Goal: Find specific page/section: Find specific page/section

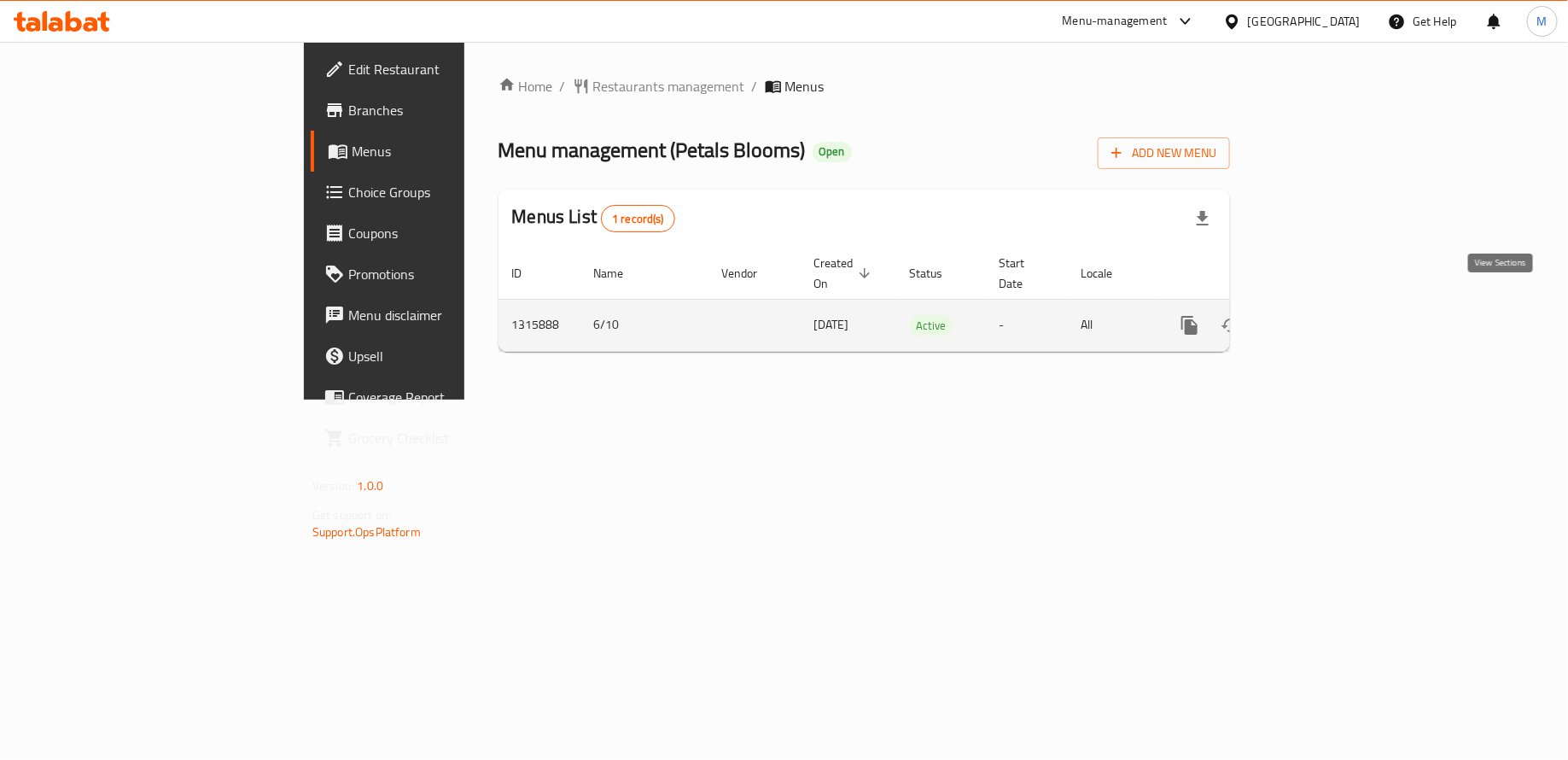
click at [1323, 315] on icon "enhanced table" at bounding box center [1313, 326] width 21 height 21
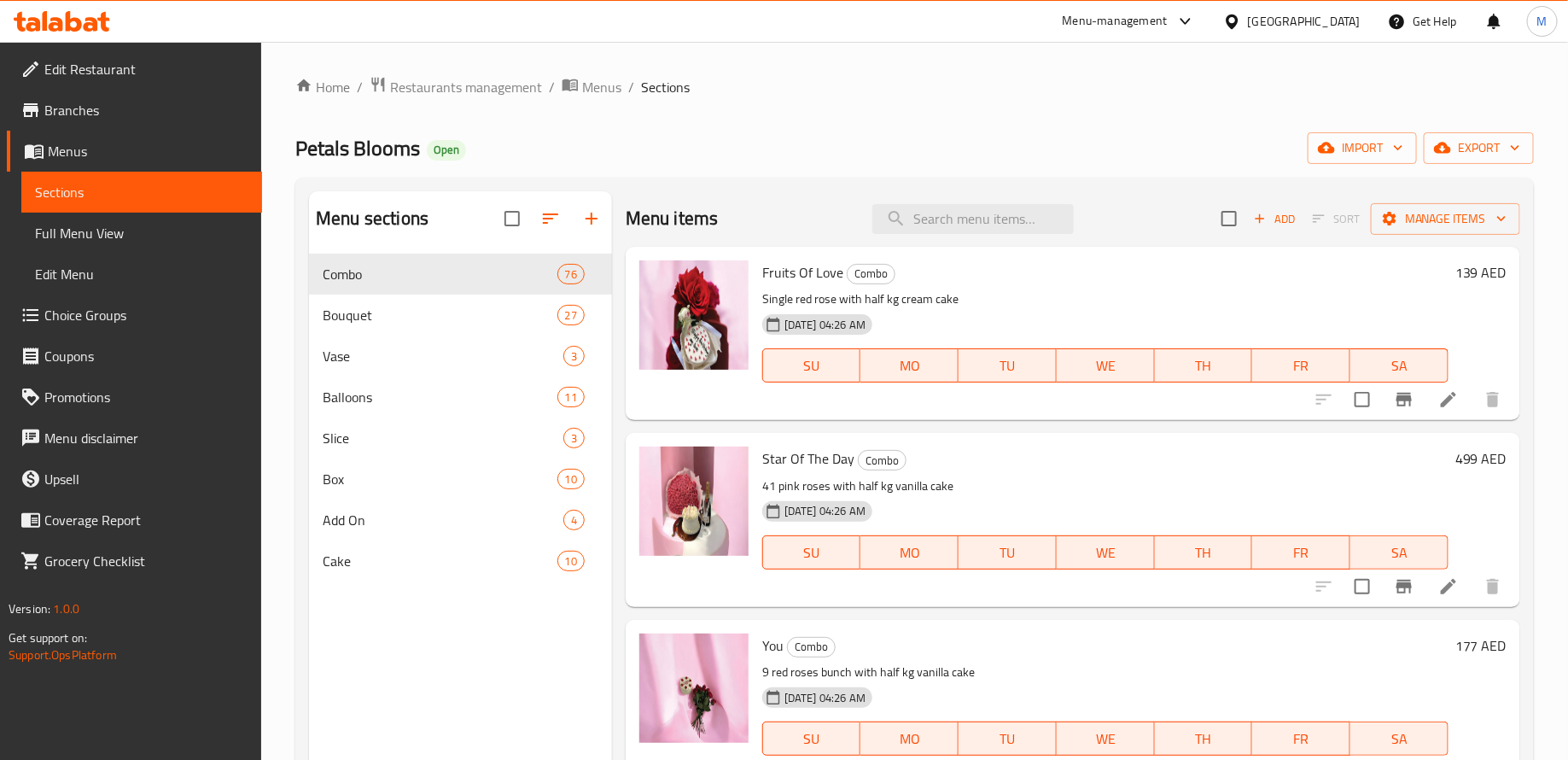
click at [467, 711] on div "Menu sections Combo 76 Bouquet 27 Vase 3 Balloons 11 Slice 3 Box 10 Add On 4 Ca…" at bounding box center [461, 571] width 303 height 760
click at [430, 315] on span "Bouquet" at bounding box center [416, 315] width 186 height 21
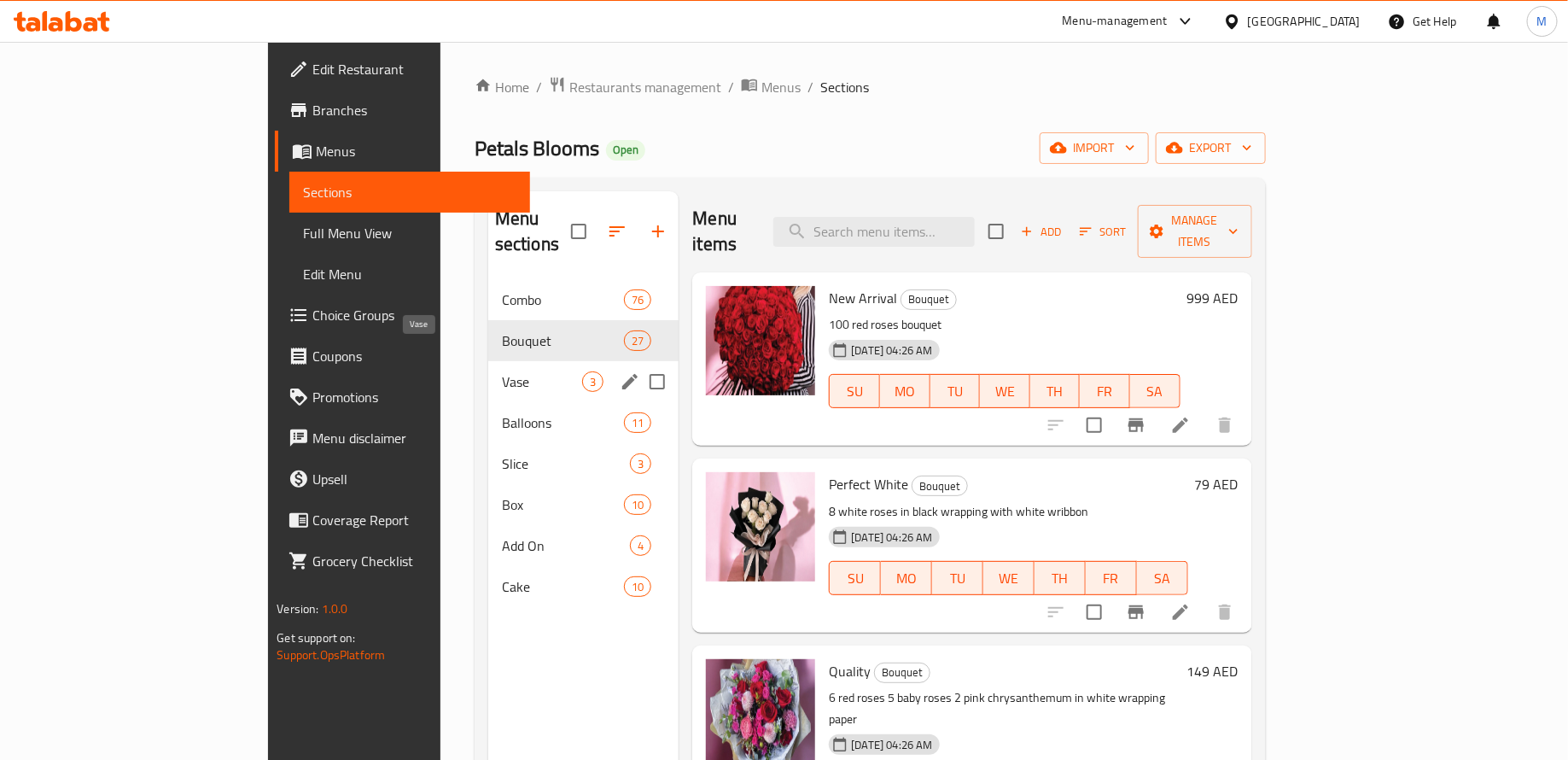
click at [502, 372] on span "Vase" at bounding box center [542, 382] width 81 height 21
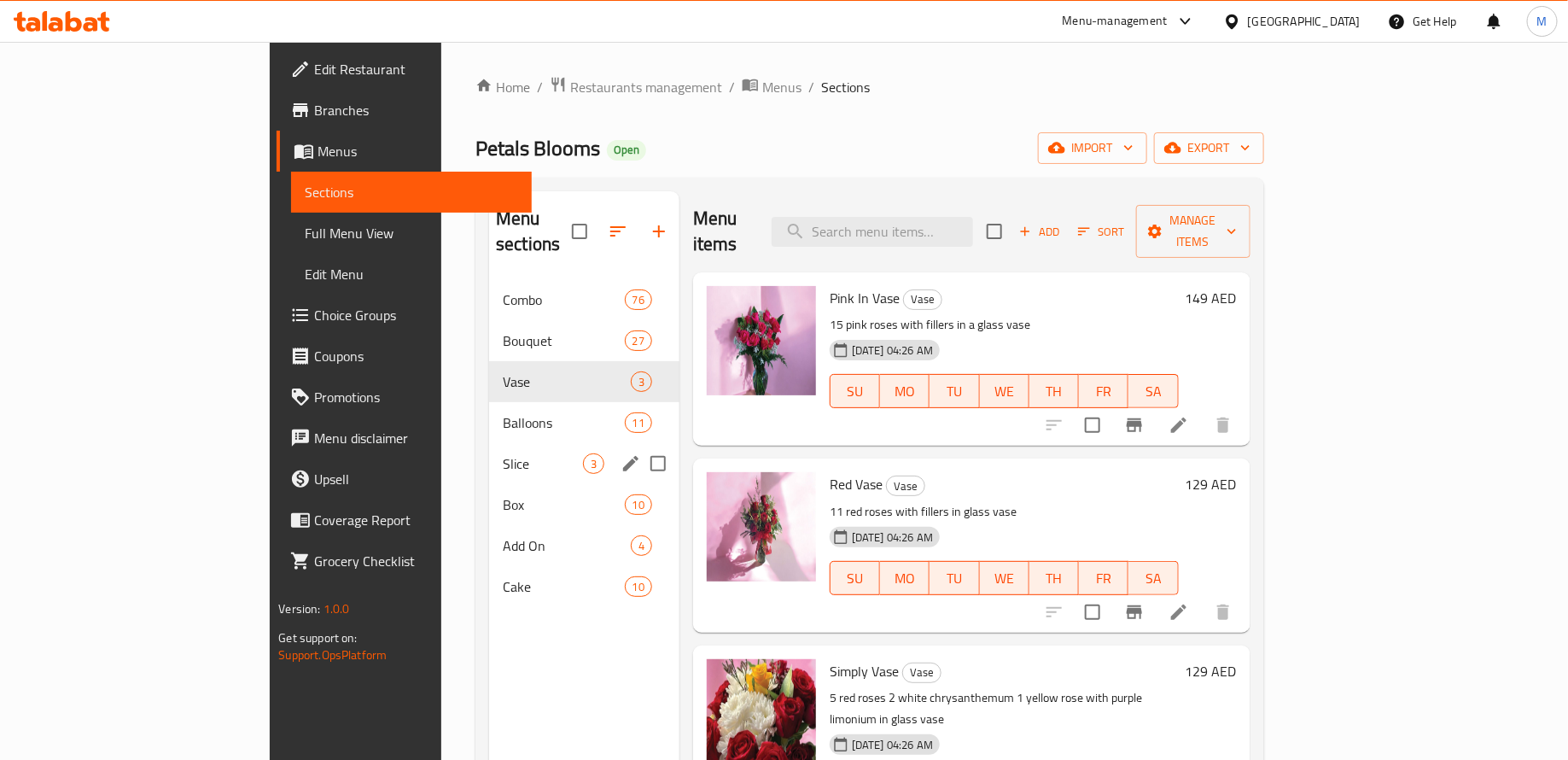
click at [502, 412] on span "Balloons" at bounding box center [563, 422] width 122 height 21
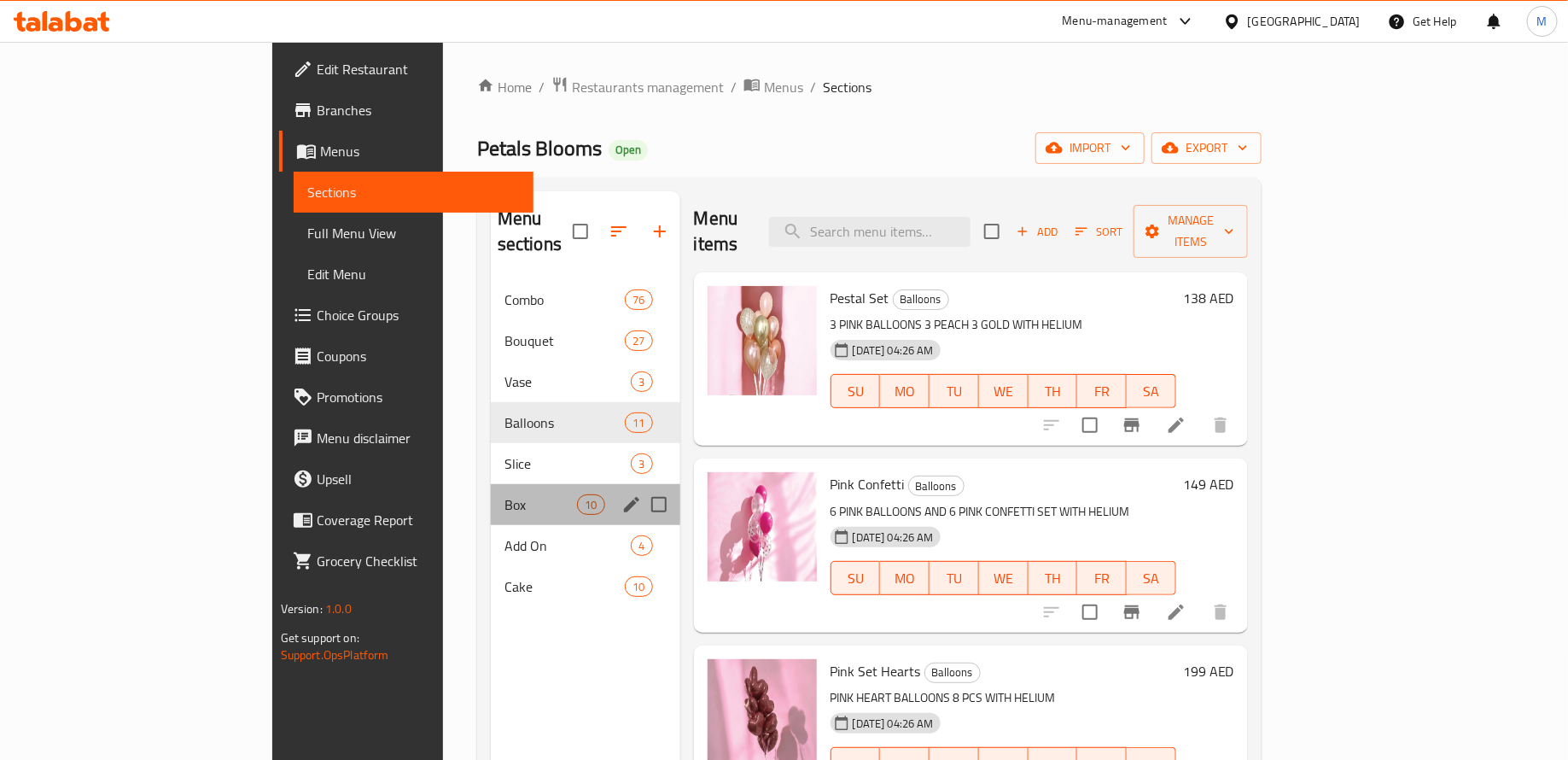
click at [490, 489] on div "Box 10" at bounding box center [585, 504] width 190 height 41
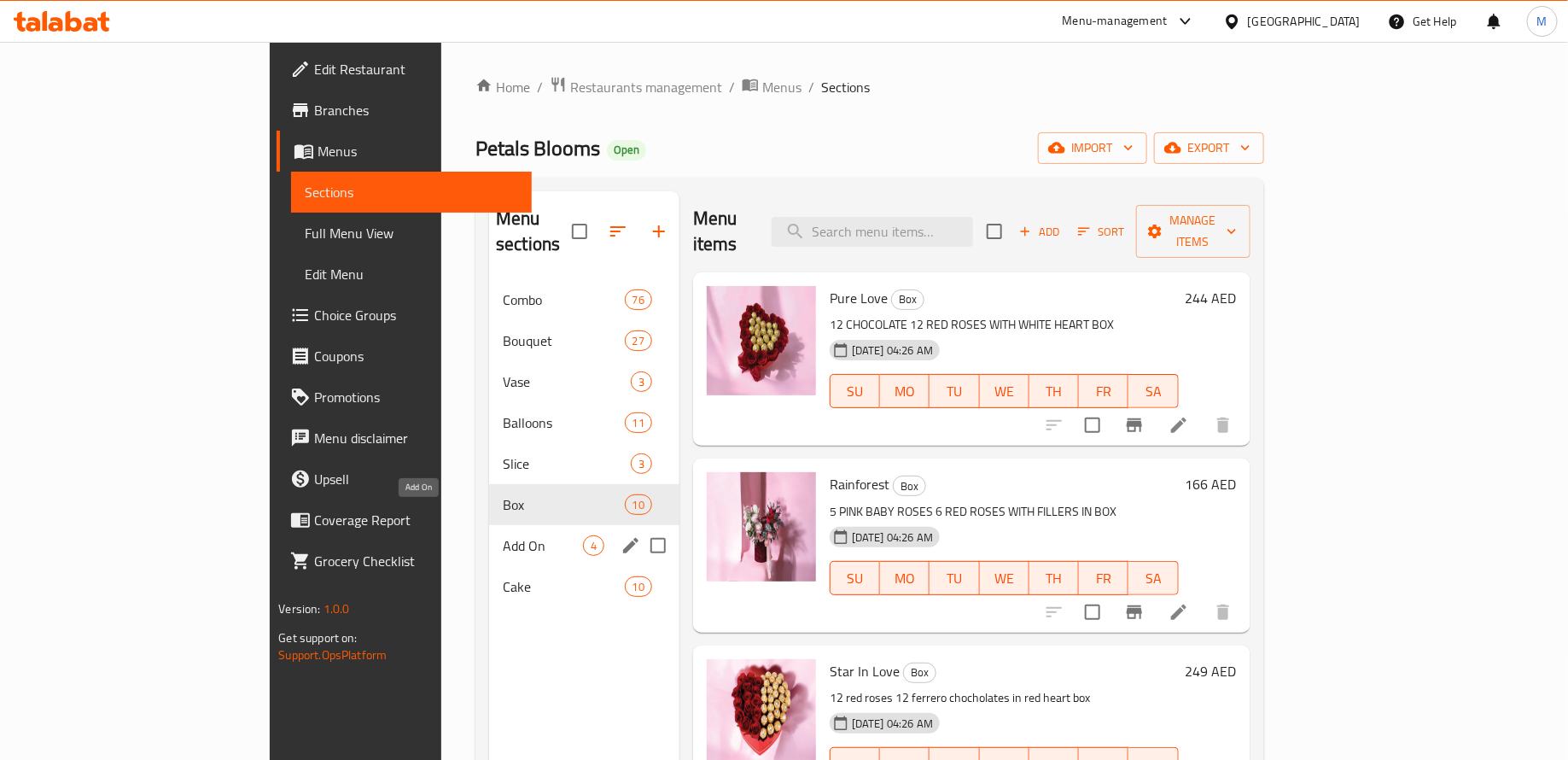
click at [502, 535] on span "Add On" at bounding box center [543, 545] width 80 height 21
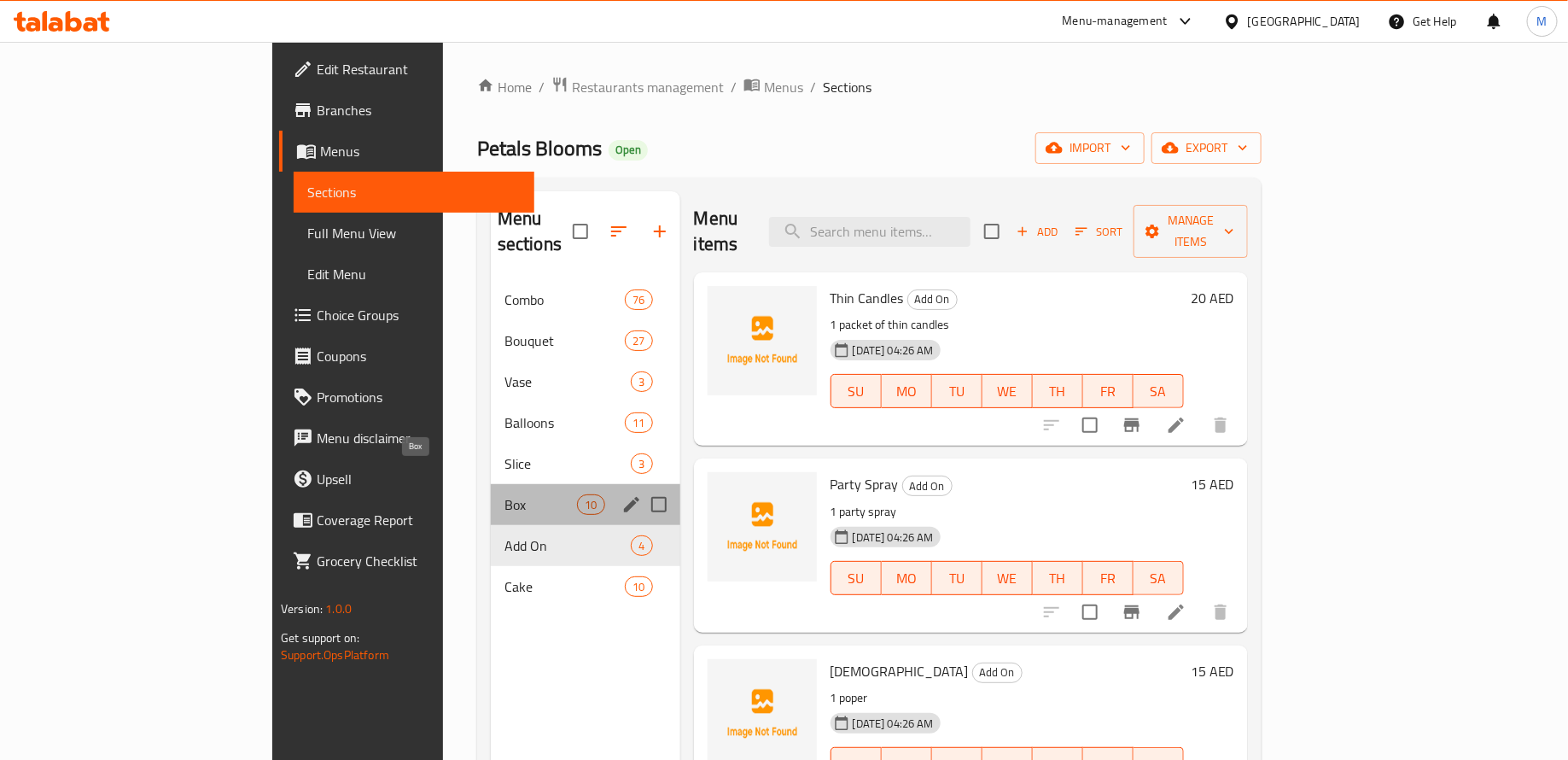
click at [504, 494] on span "Box" at bounding box center [540, 504] width 73 height 21
